Goal: Navigation & Orientation: Find specific page/section

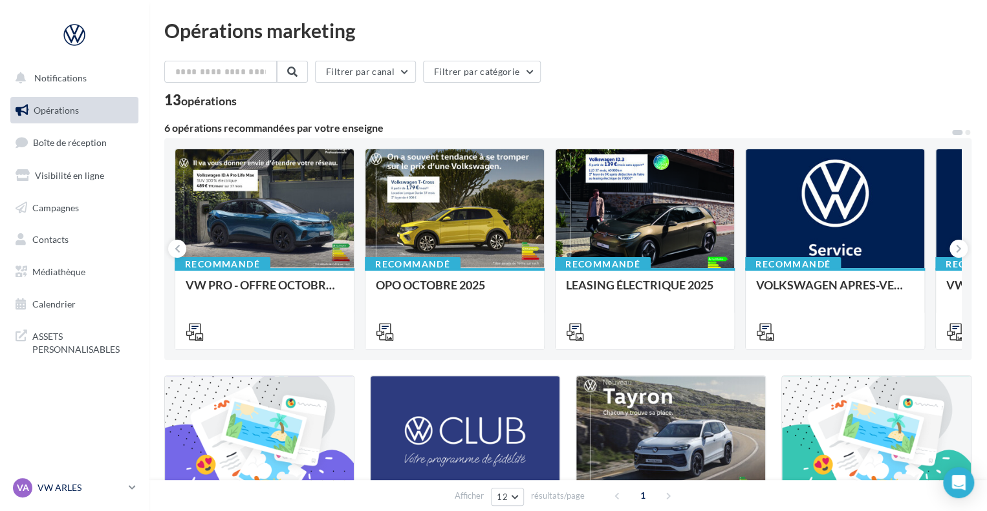
click at [83, 488] on p "VW ARLES" at bounding box center [81, 488] width 86 height 13
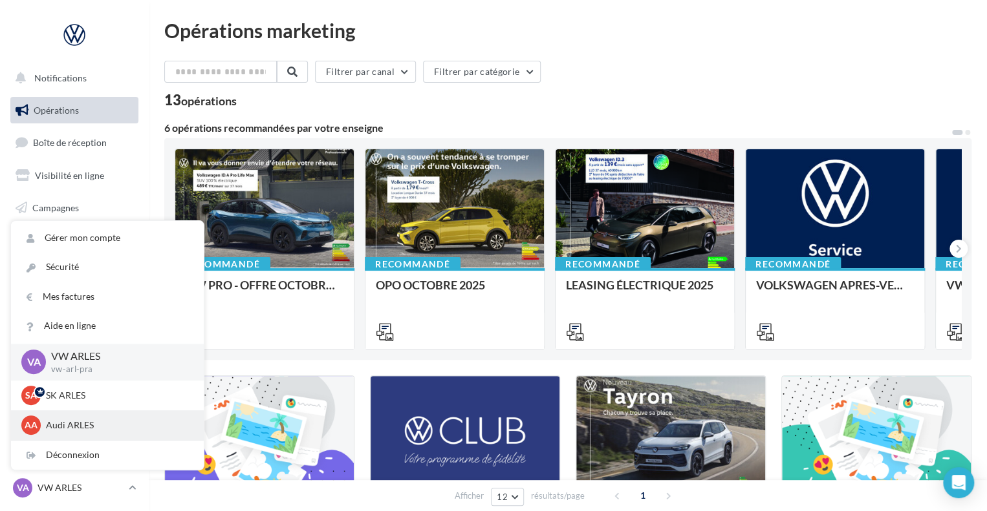
click at [78, 428] on p "Audi ARLES" at bounding box center [117, 425] width 142 height 13
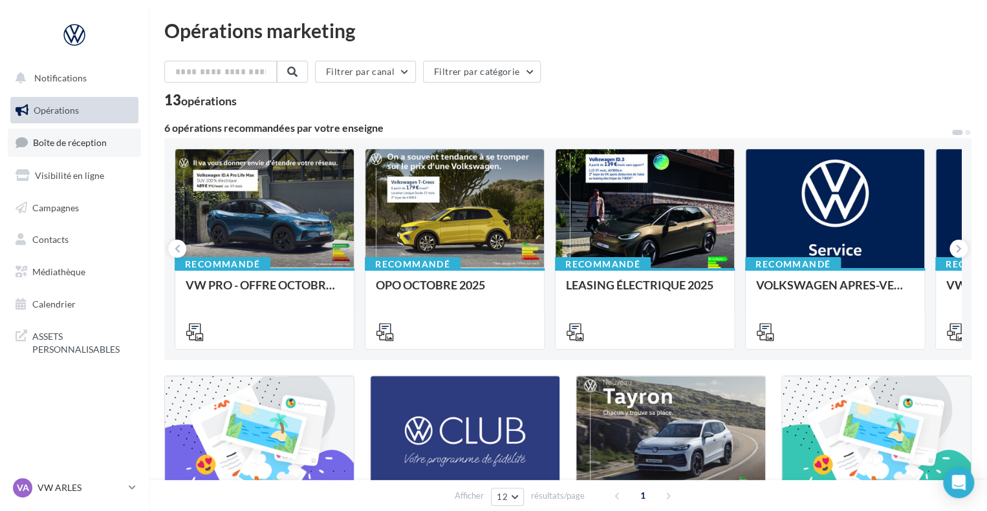
click at [109, 147] on link "Boîte de réception" at bounding box center [74, 143] width 133 height 28
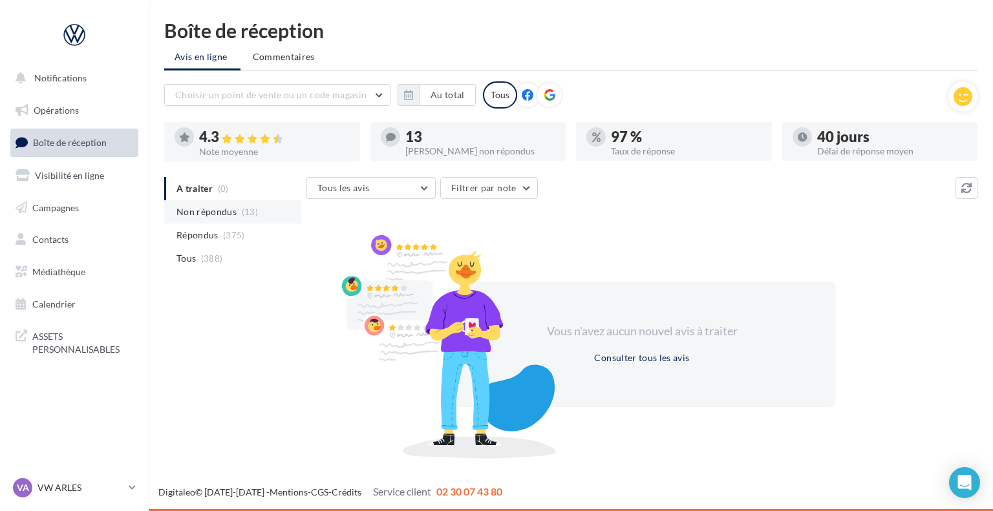
click at [242, 211] on span "(13)" at bounding box center [250, 212] width 16 height 10
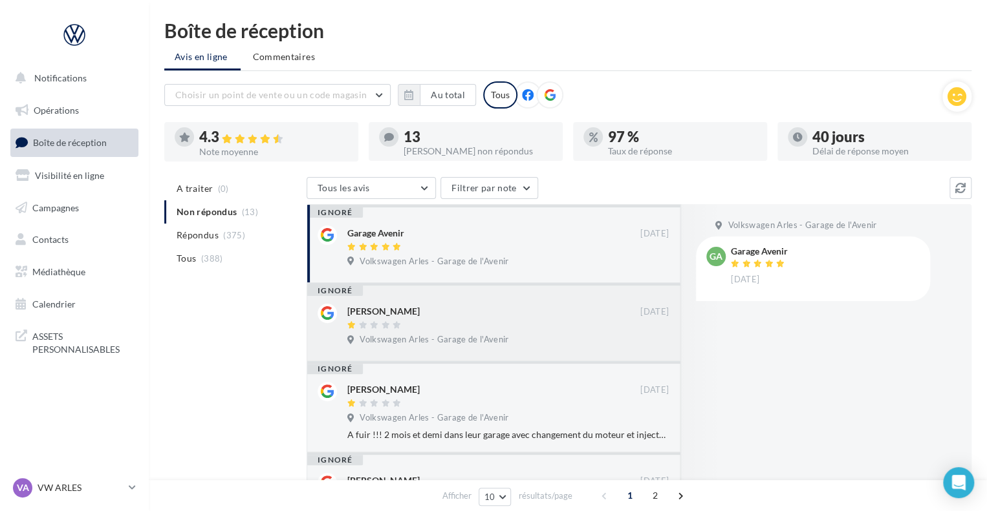
click at [516, 337] on div "Volkswagen Arles - Garage de l'Avenir" at bounding box center [507, 341] width 321 height 14
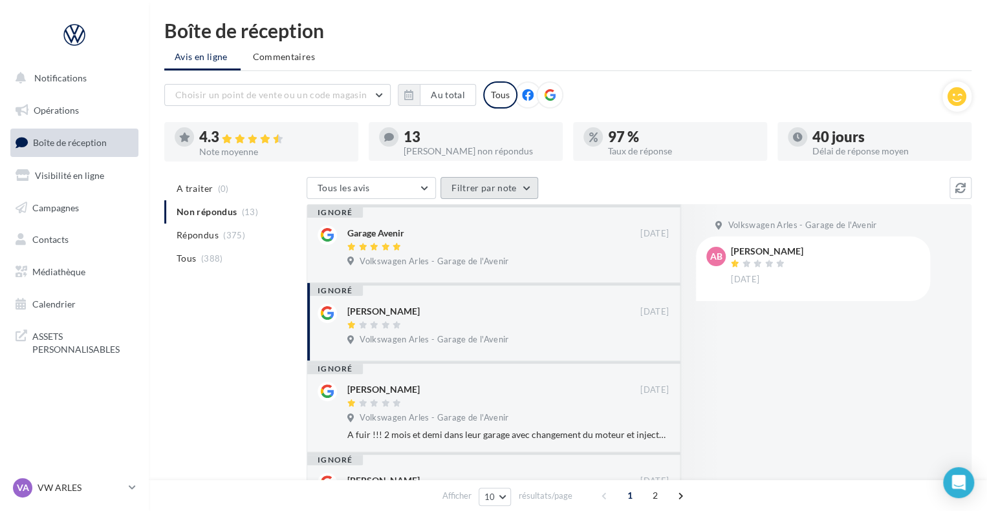
click at [494, 183] on button "Filtrer par note" at bounding box center [489, 188] width 98 height 22
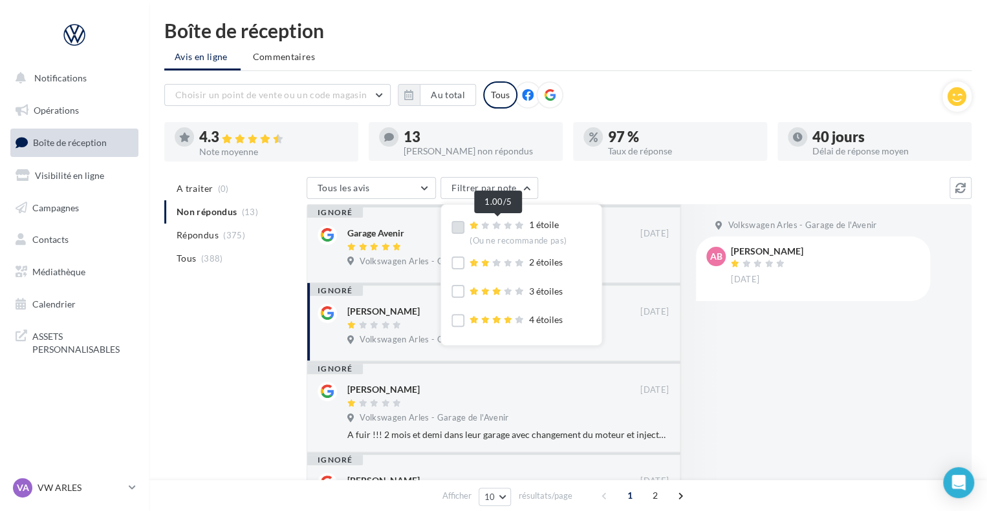
click at [485, 222] on icon at bounding box center [484, 226] width 9 height 8
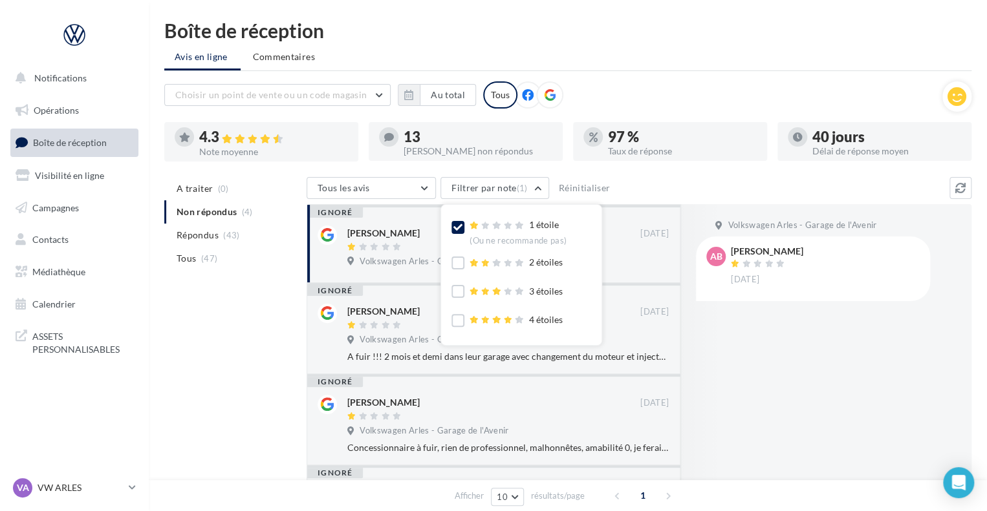
click at [241, 336] on div "A traiter (0) Non répondus (4) Répondus (43) Tous (47) Tous les avis Tous les a…" at bounding box center [567, 416] width 807 height 478
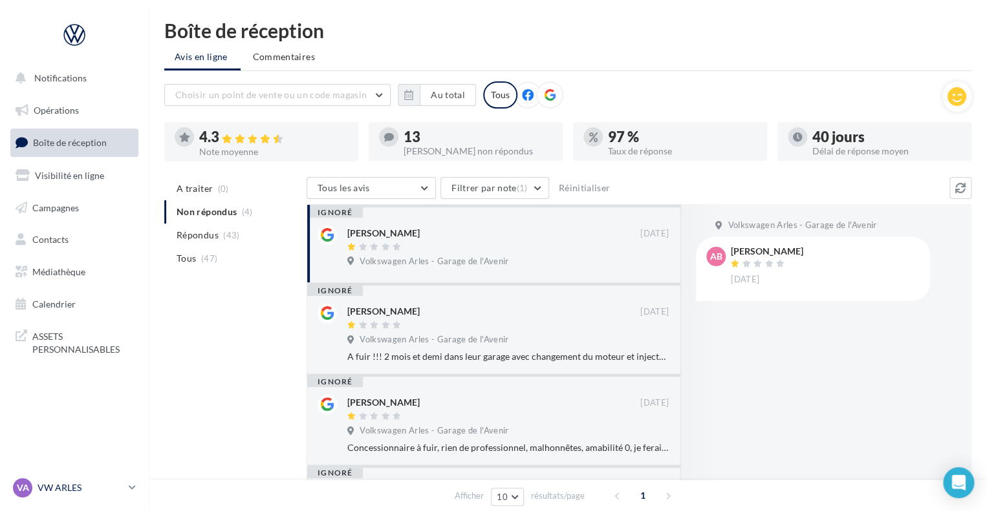
click at [68, 486] on p "VW ARLES" at bounding box center [81, 488] width 86 height 13
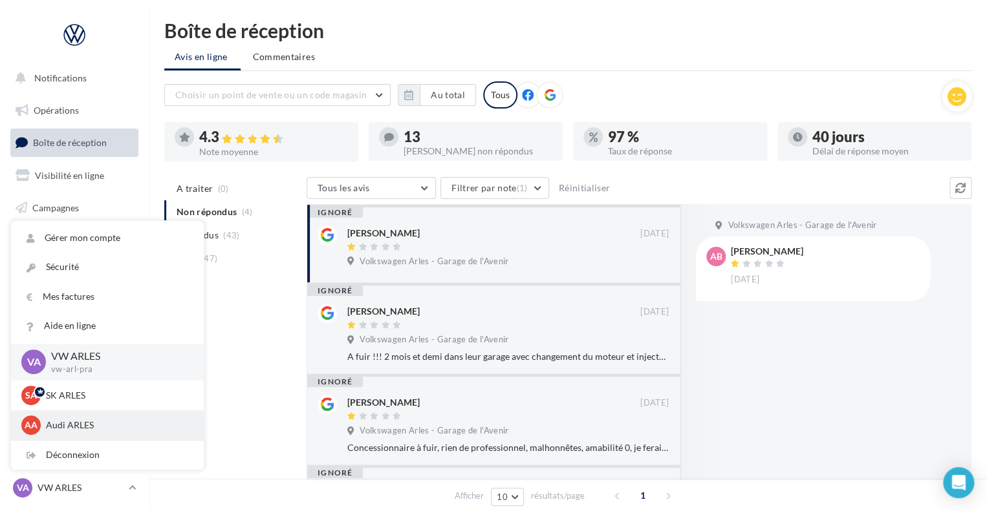
click at [57, 424] on p "Audi ARLES" at bounding box center [117, 425] width 142 height 13
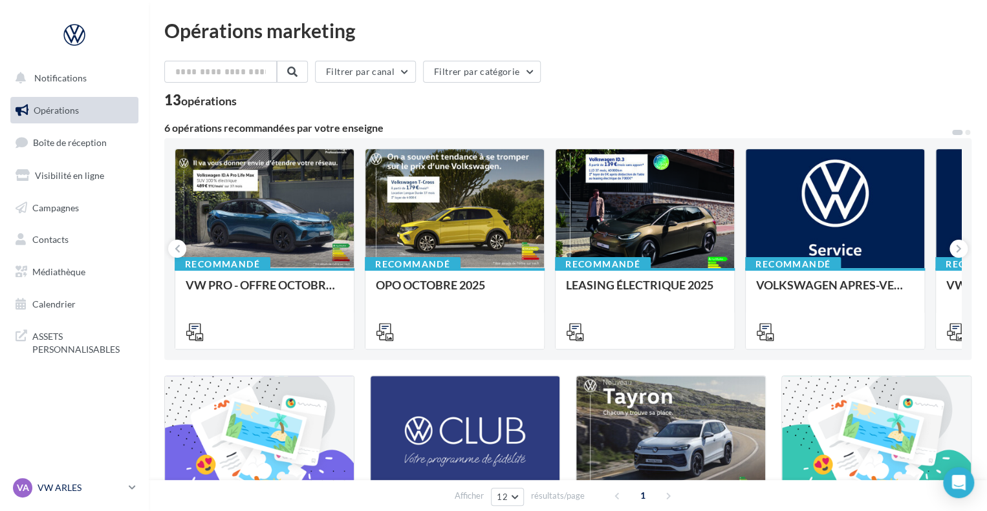
click at [52, 489] on p "VW ARLES" at bounding box center [81, 488] width 86 height 13
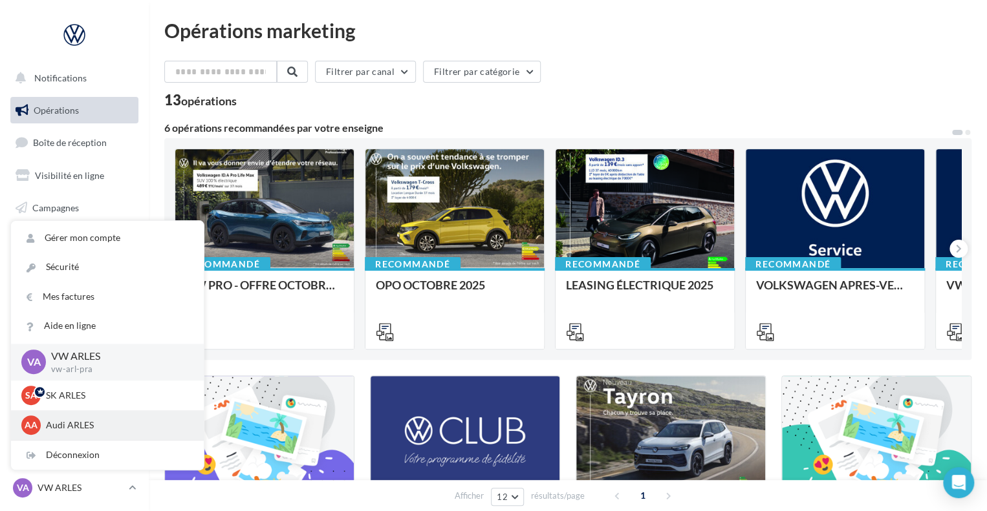
click at [61, 418] on div "AA Audi ARLES audi-arle-pra" at bounding box center [107, 425] width 172 height 19
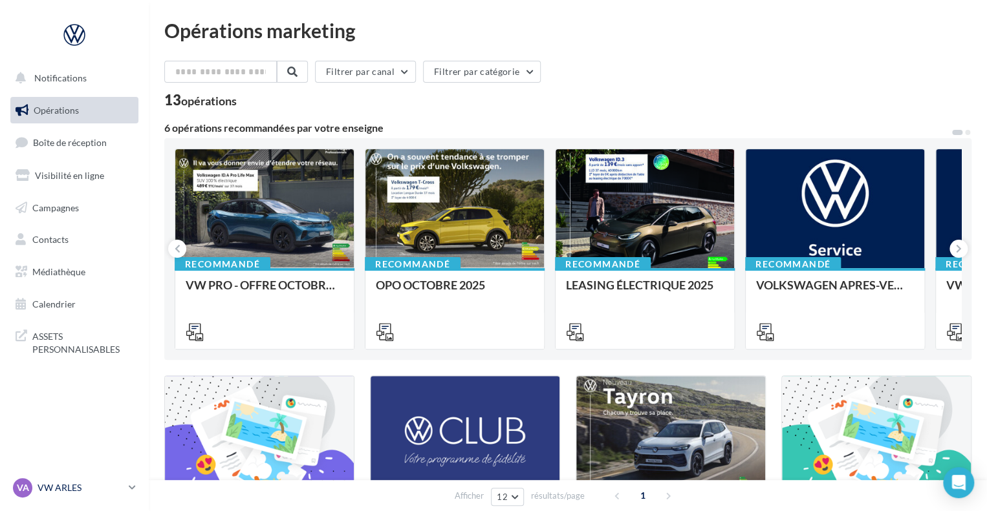
click at [45, 492] on p "VW ARLES" at bounding box center [81, 488] width 86 height 13
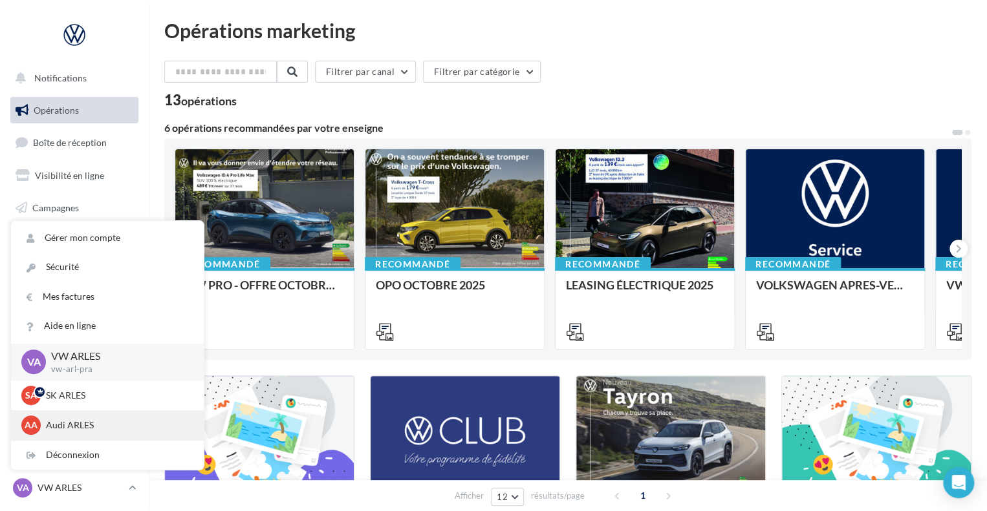
click at [30, 420] on span "AA" at bounding box center [31, 425] width 13 height 13
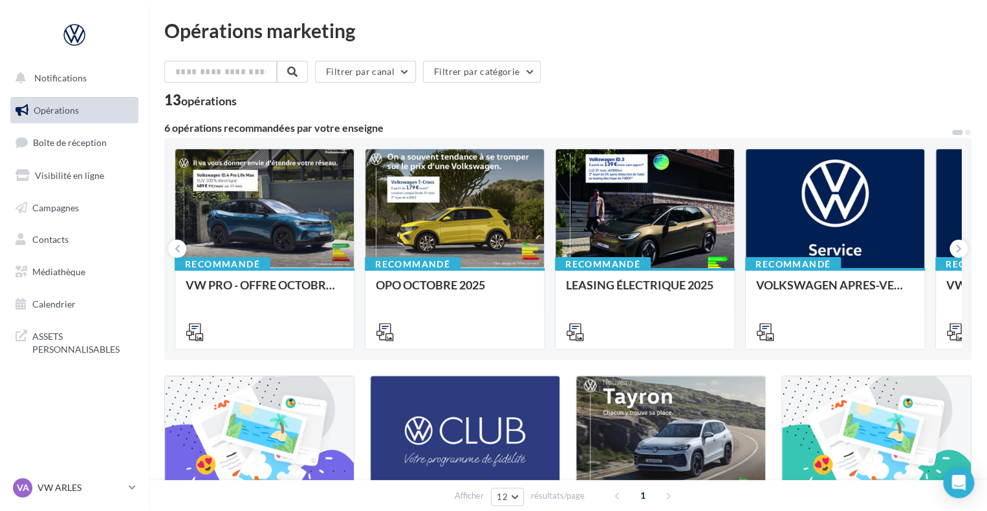
drag, startPoint x: 69, startPoint y: 0, endPoint x: 38, endPoint y: 474, distance: 475.0
click at [38, 474] on nav "Notifications Opérations Boîte de réception Visibilité en ligne Campagnes Conta…" at bounding box center [74, 255] width 149 height 511
click at [39, 481] on div "VA VW ARLES vw-arl-pra" at bounding box center [68, 487] width 111 height 19
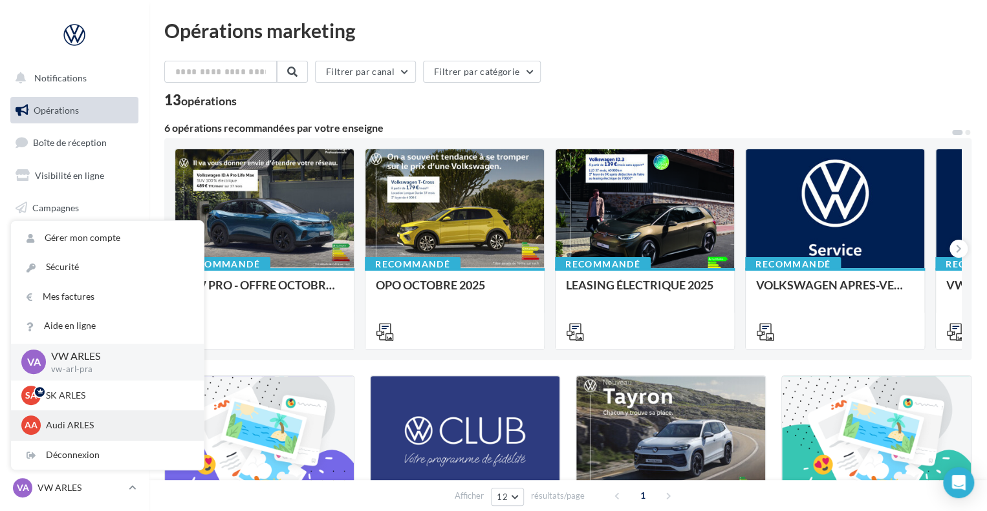
click at [39, 428] on div "AA" at bounding box center [30, 425] width 19 height 19
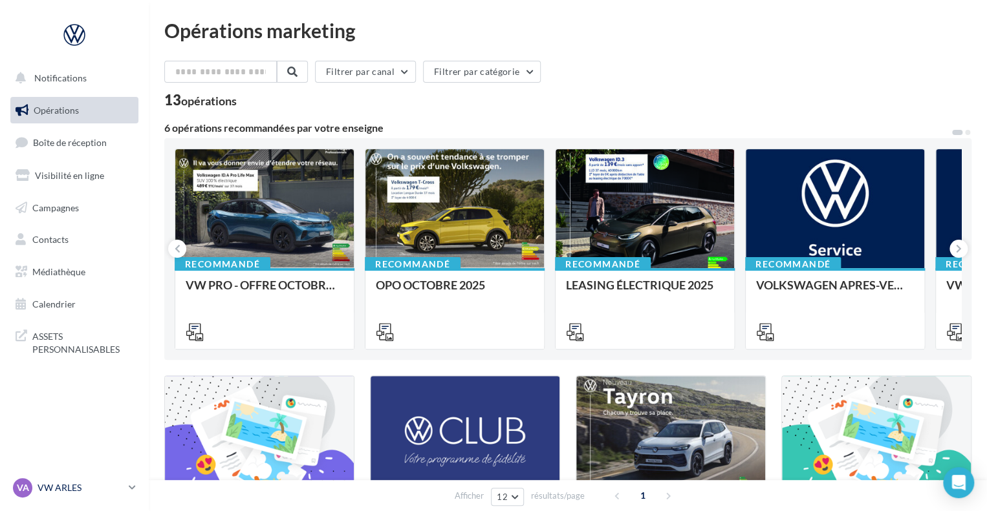
click at [40, 476] on link "VA VW ARLES vw-arl-pra" at bounding box center [74, 488] width 128 height 25
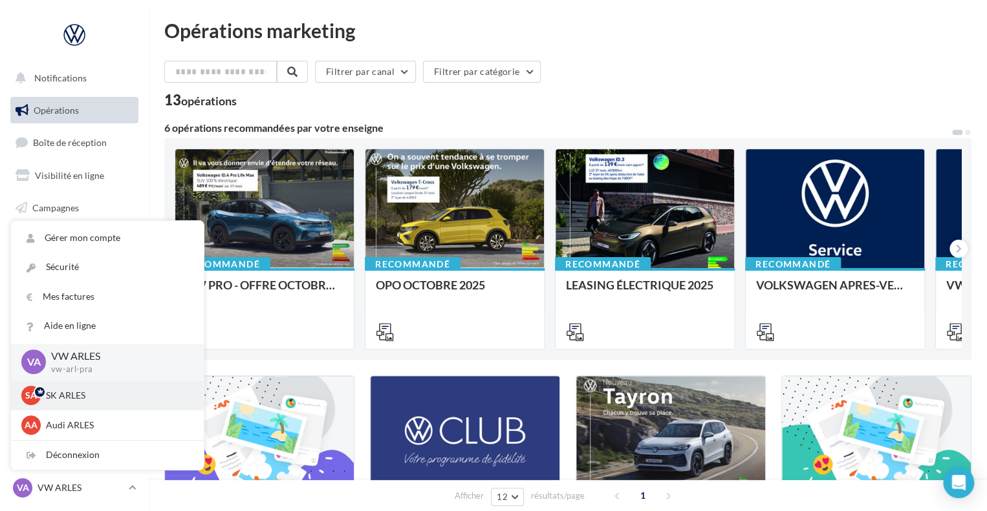
click at [36, 402] on div "SA" at bounding box center [30, 395] width 19 height 19
